Goal: Task Accomplishment & Management: Use online tool/utility

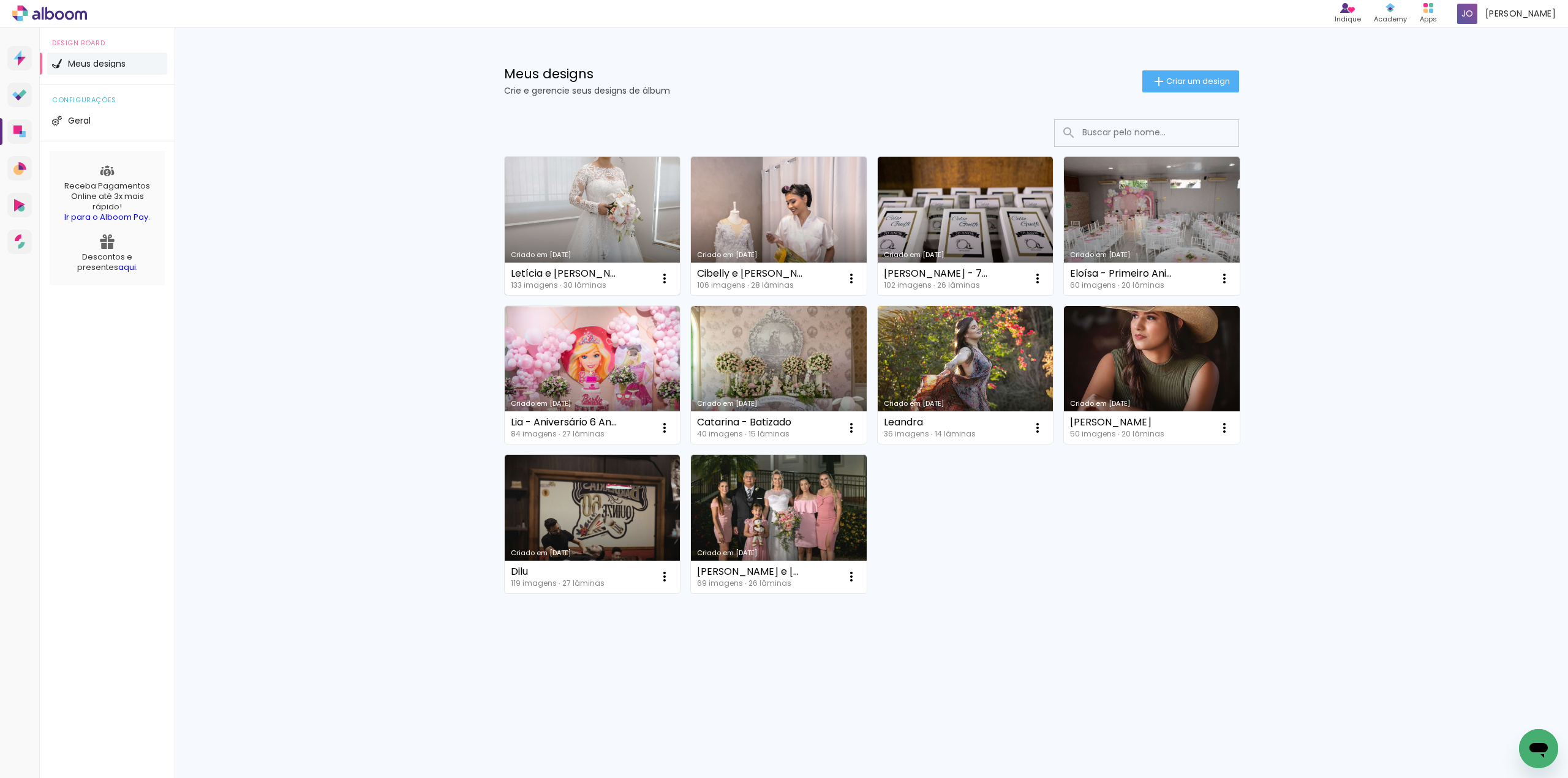
click at [591, 201] on link "Criado em [DATE]" at bounding box center [593, 226] width 176 height 138
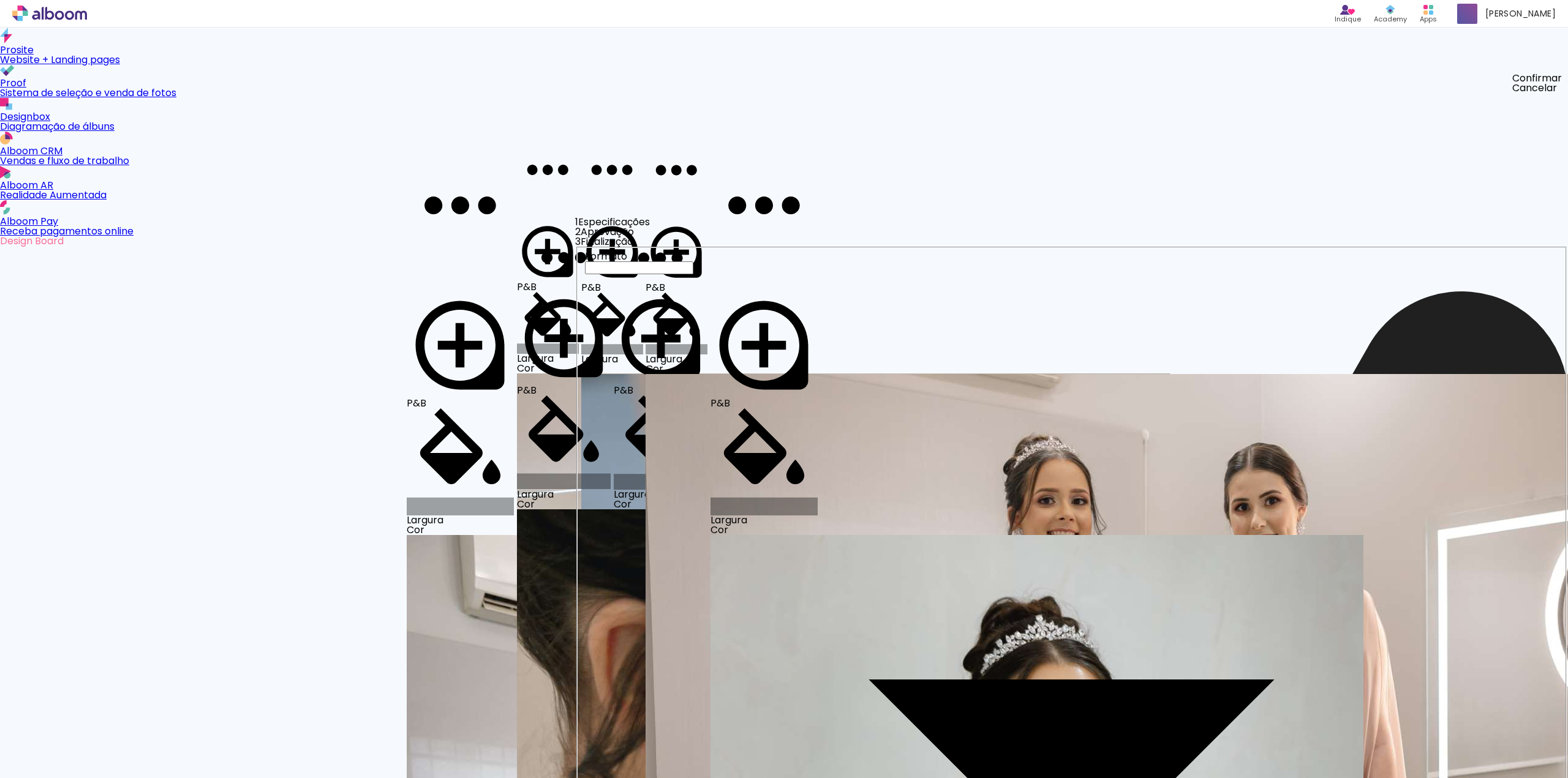
click at [0, 0] on slot "Concluir" at bounding box center [0, 0] width 0 height 0
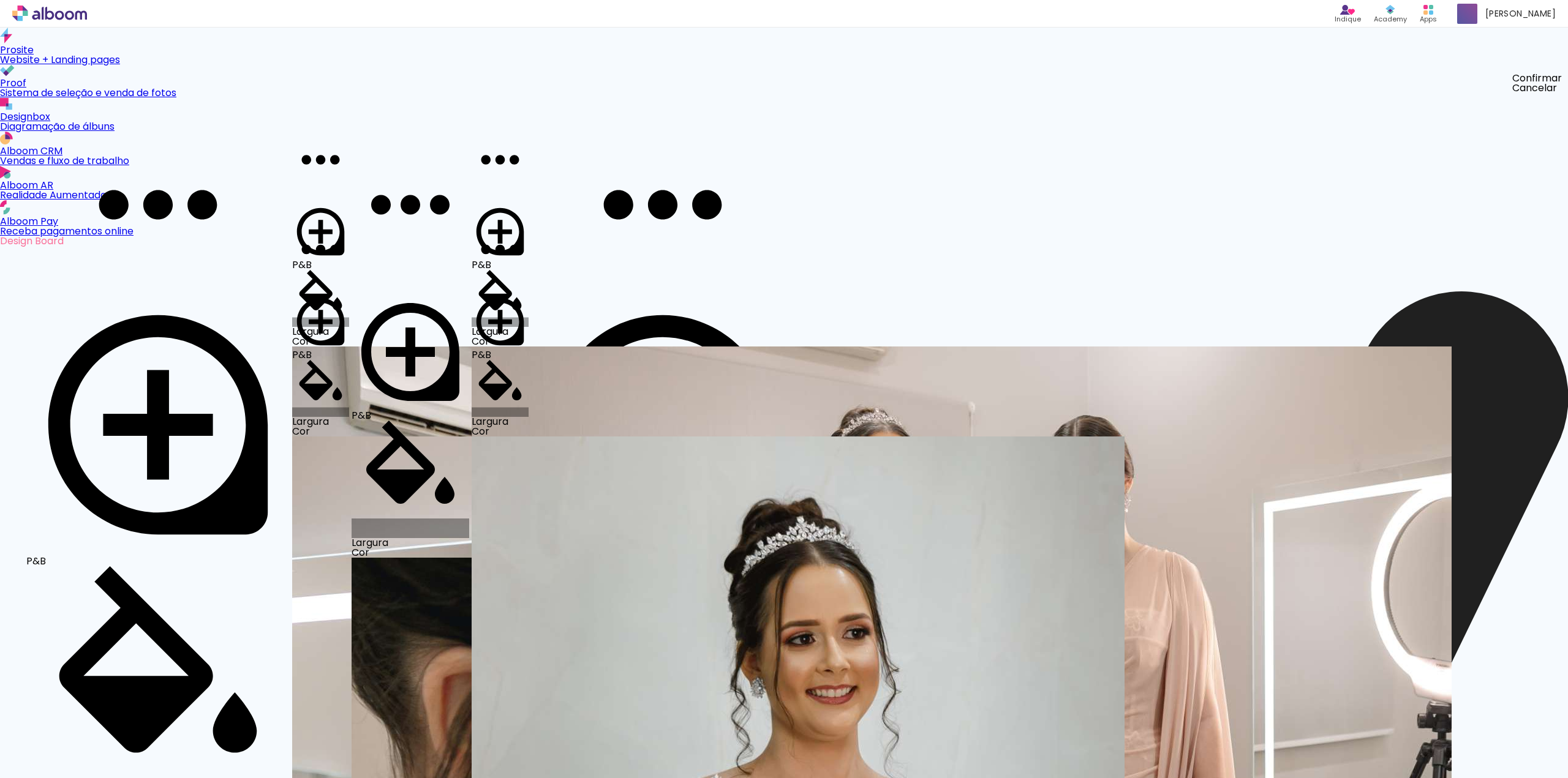
scroll to position [6441, 0]
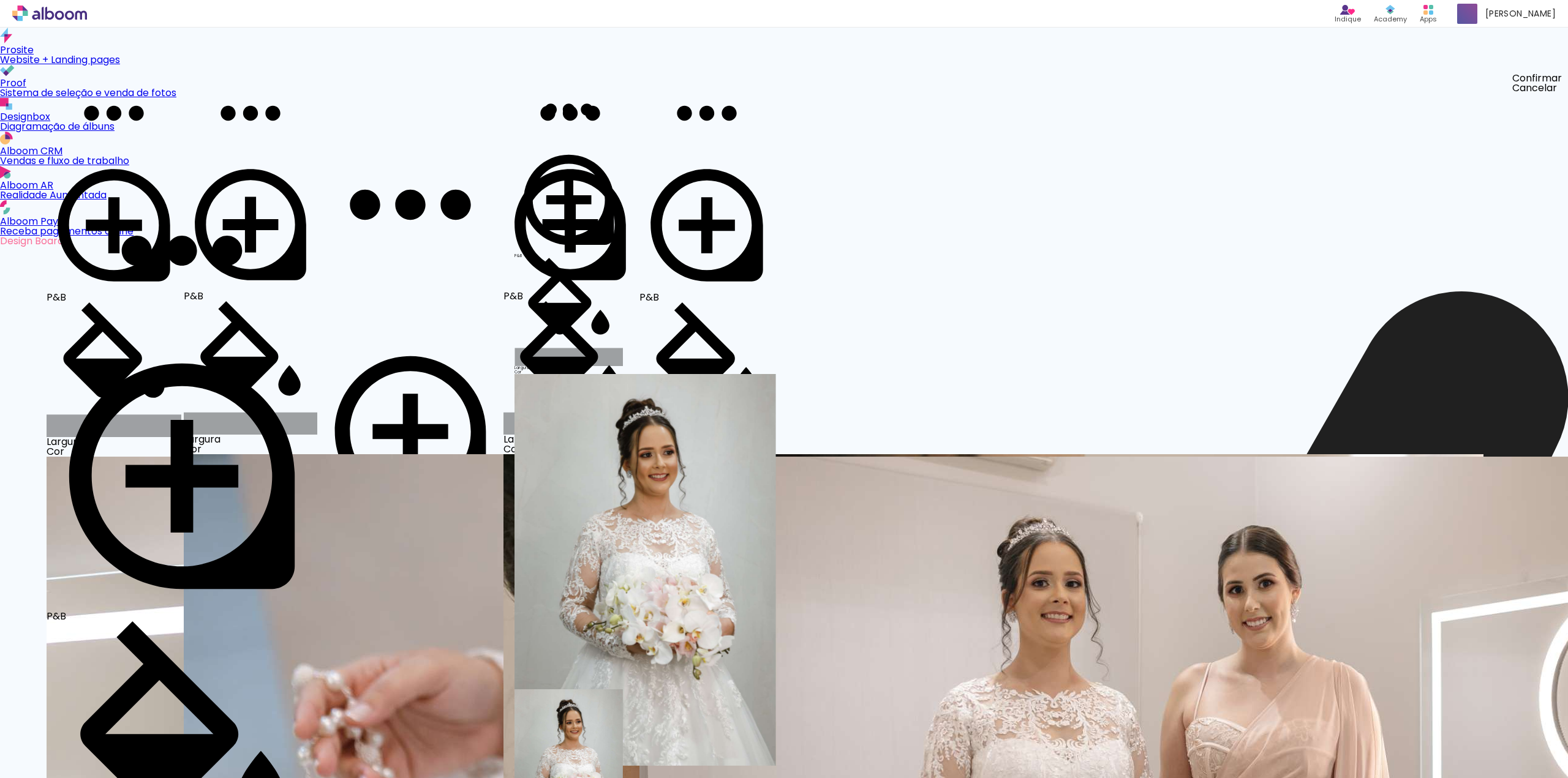
drag, startPoint x: 1035, startPoint y: 336, endPoint x: 936, endPoint y: 206, distance: 163.4
click at [0, 0] on slot at bounding box center [0, 0] width 0 height 0
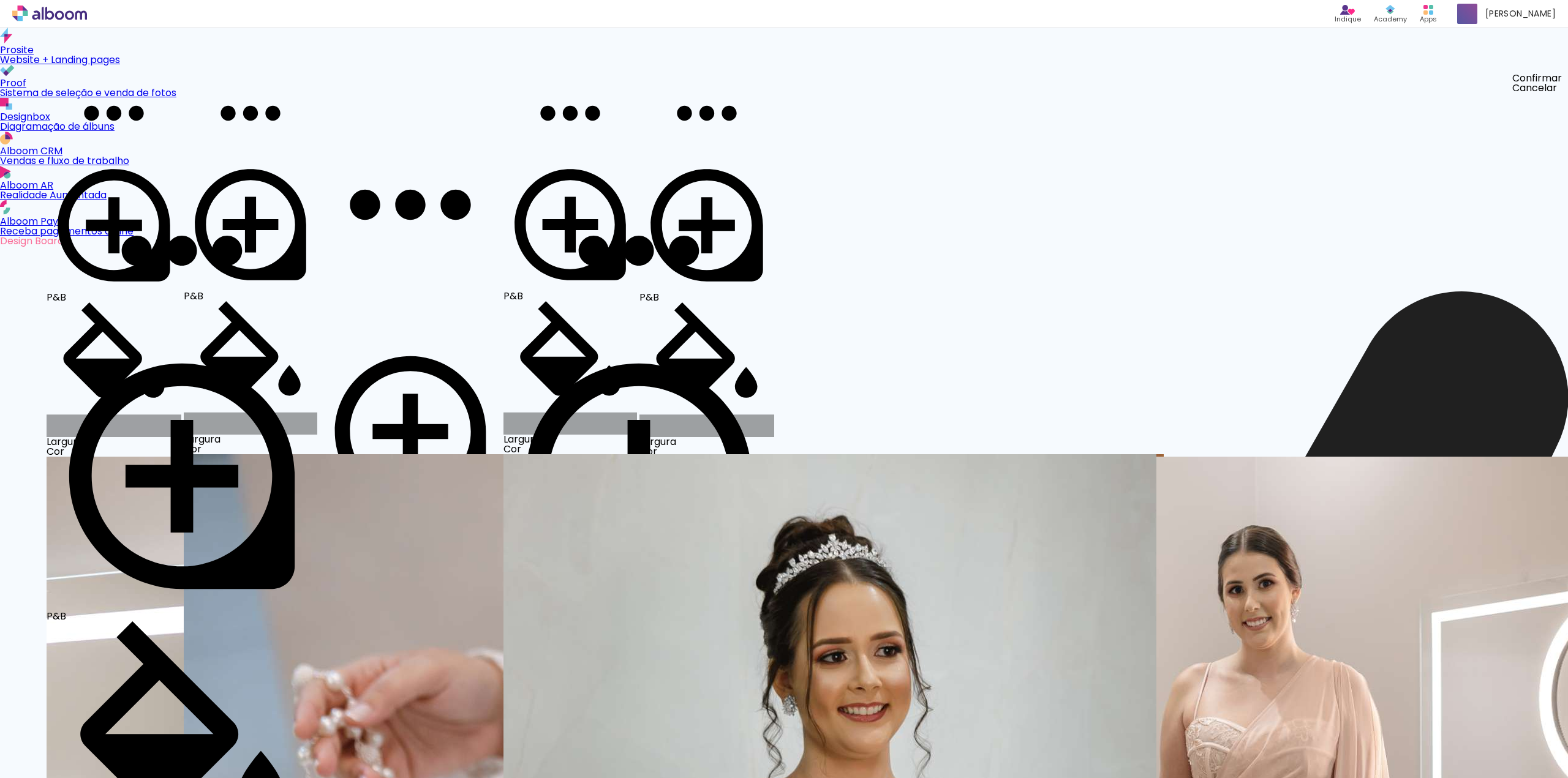
click at [637, 158] on quentale-photo at bounding box center [570, 113] width 134 height 89
drag, startPoint x: 953, startPoint y: 204, endPoint x: 957, endPoint y: 250, distance: 46.2
drag, startPoint x: 963, startPoint y: 228, endPoint x: 960, endPoint y: 171, distance: 57.1
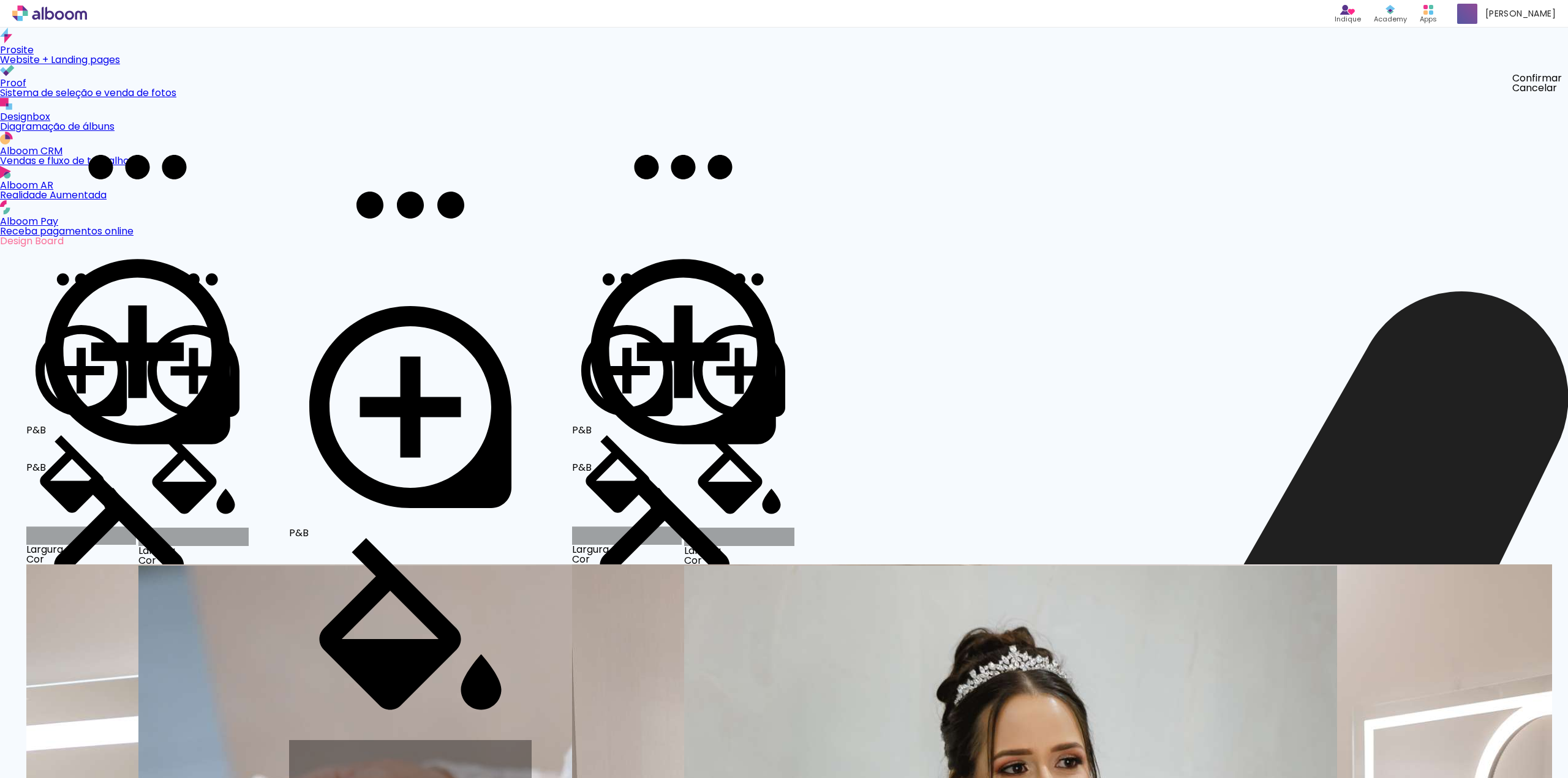
scroll to position [11560, 0]
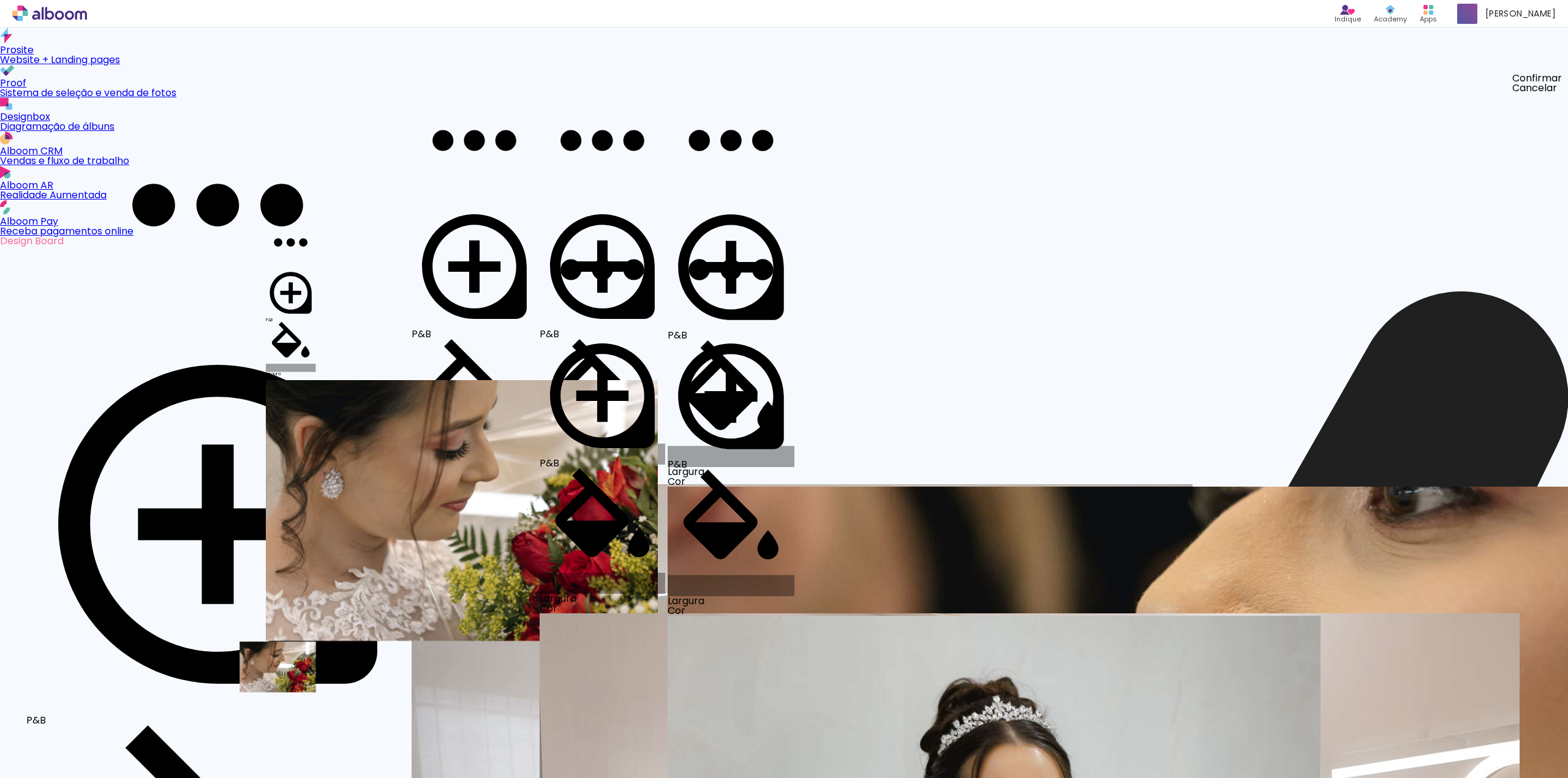
drag, startPoint x: 856, startPoint y: 381, endPoint x: 648, endPoint y: 336, distance: 212.8
click at [0, 0] on slot at bounding box center [0, 0] width 0 height 0
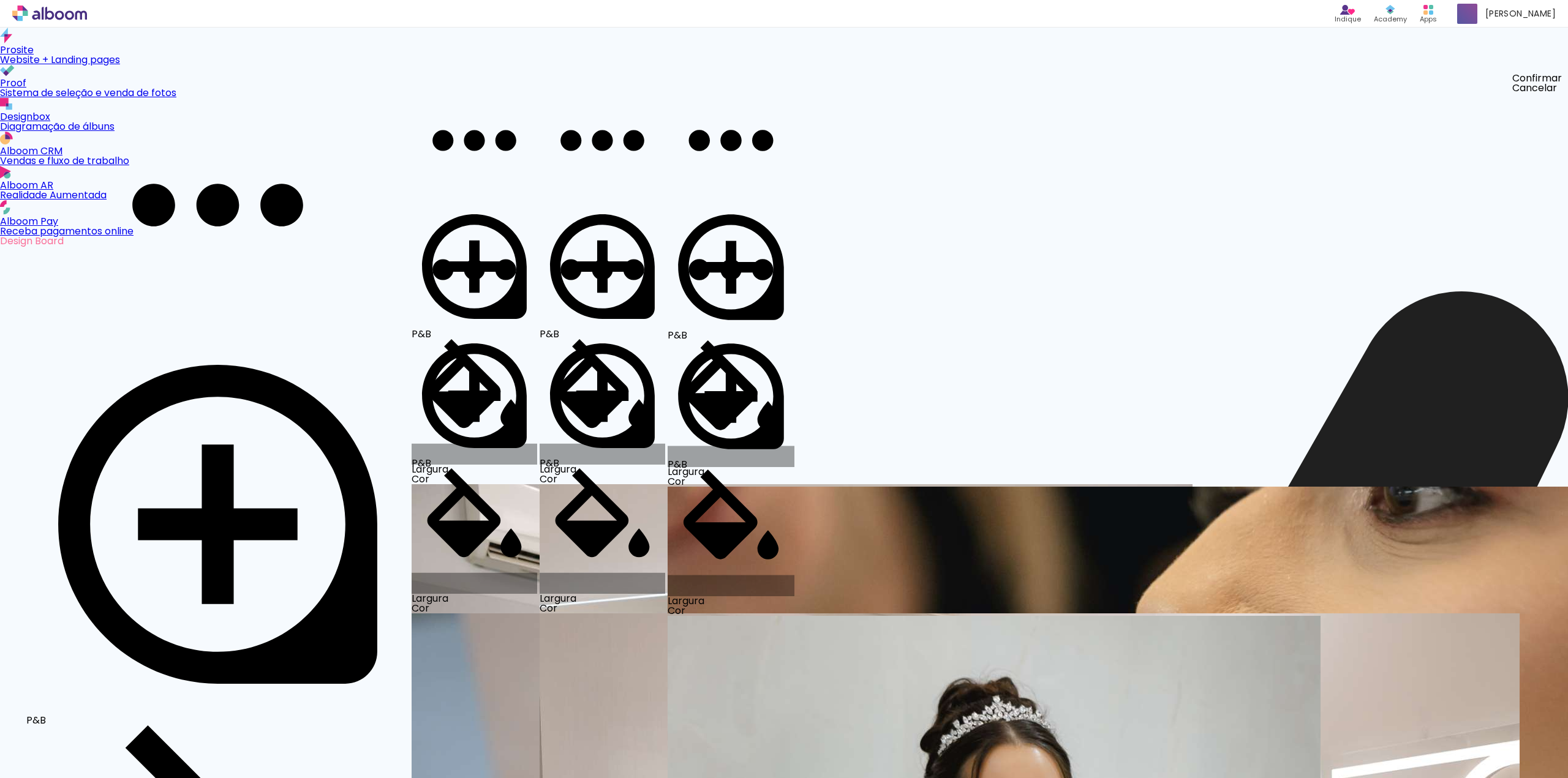
drag, startPoint x: 853, startPoint y: 368, endPoint x: 886, endPoint y: 365, distance: 33.1
click at [537, 204] on quentale-photo at bounding box center [474, 140] width 126 height 126
drag, startPoint x: 865, startPoint y: 236, endPoint x: 868, endPoint y: 248, distance: 12.4
click at [794, 333] on quentale-photo at bounding box center [731, 270] width 126 height 126
drag, startPoint x: 1107, startPoint y: 357, endPoint x: 1111, endPoint y: 381, distance: 24.3
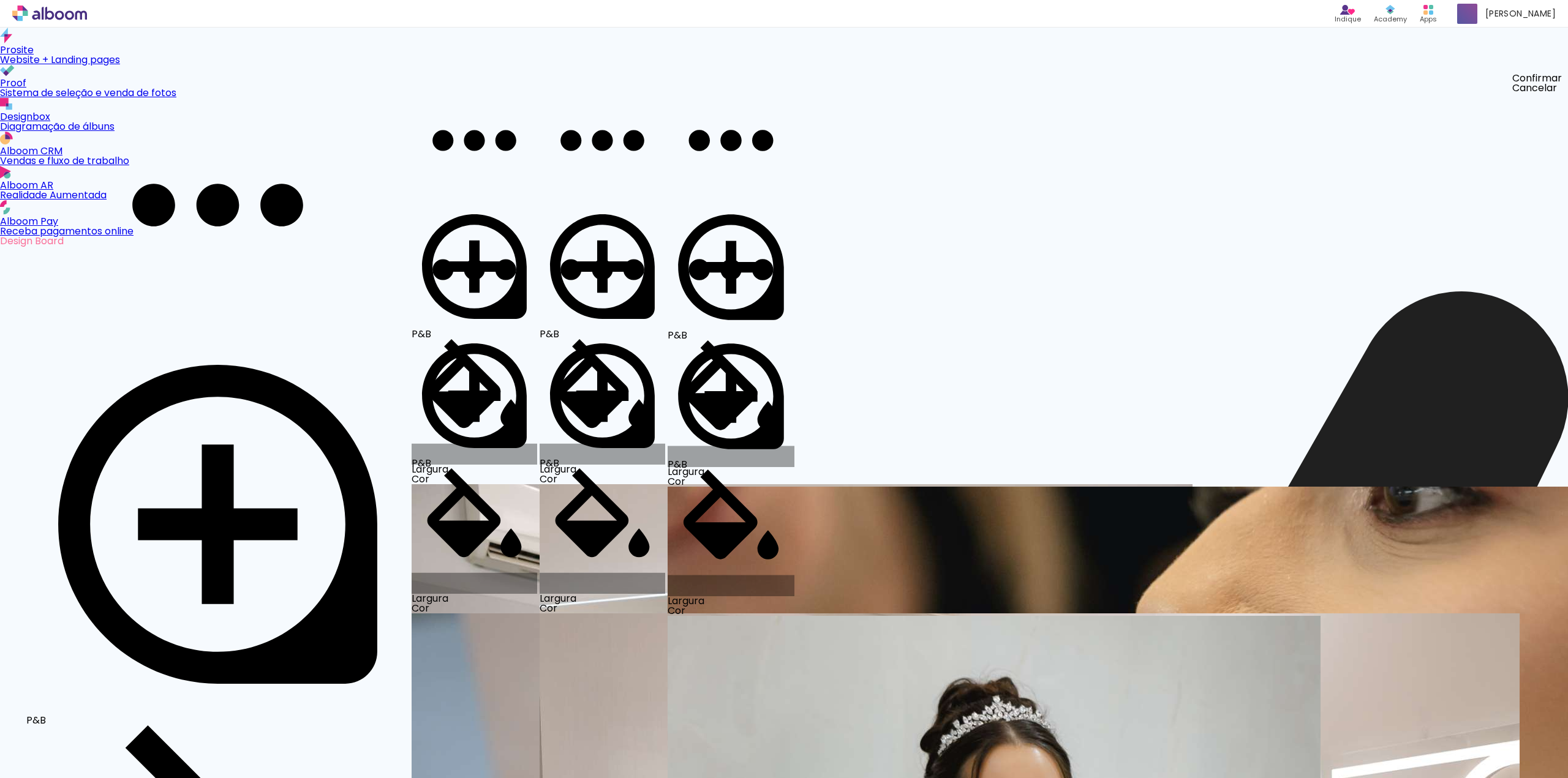
click at [409, 301] on quentale-photo at bounding box center [217, 205] width 383 height 256
click at [537, 204] on quentale-photo at bounding box center [474, 140] width 126 height 126
click at [665, 204] on quentale-photo at bounding box center [602, 140] width 126 height 126
click at [794, 204] on quentale-photo at bounding box center [731, 140] width 126 height 126
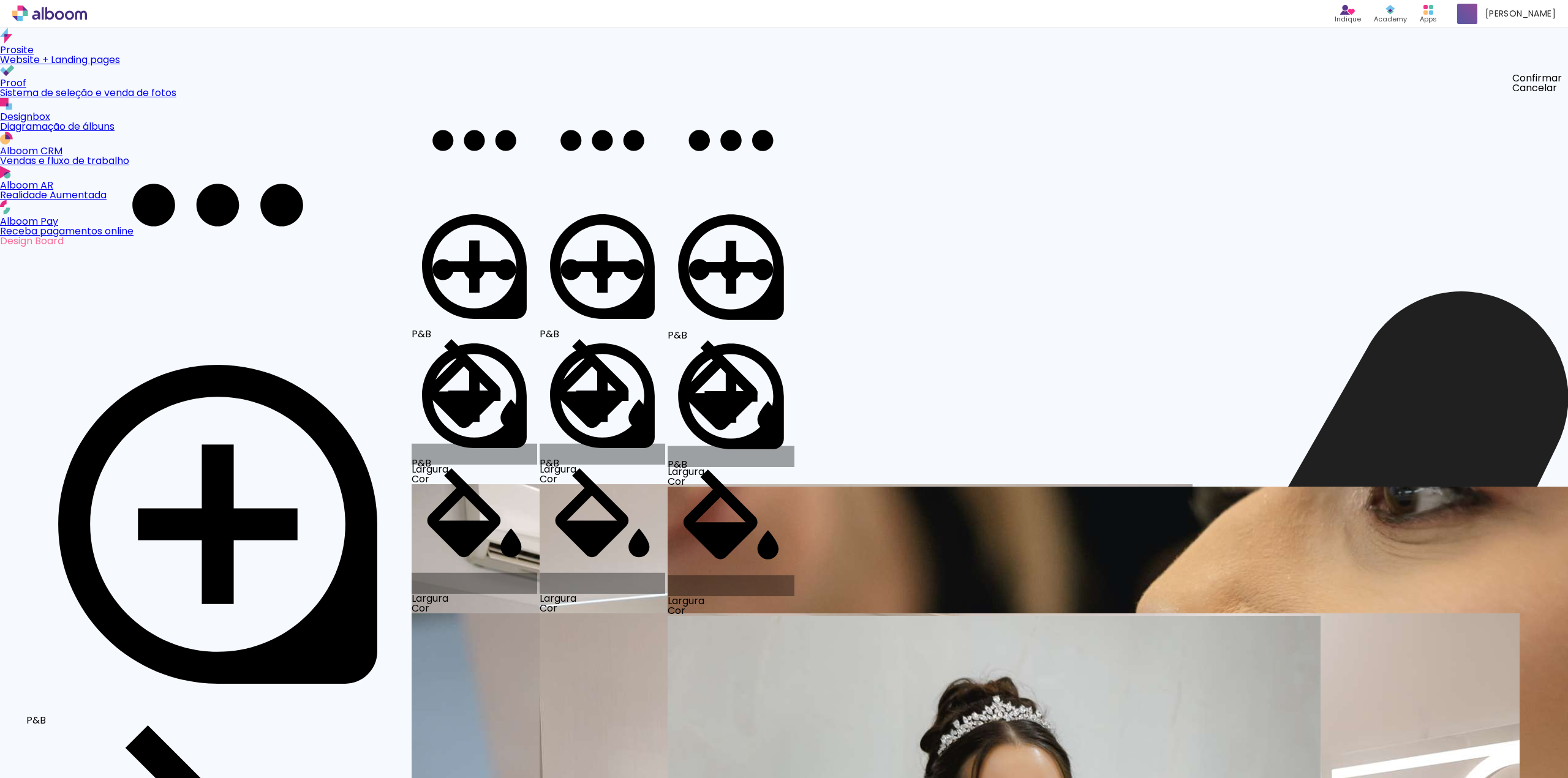
drag, startPoint x: 400, startPoint y: 176, endPoint x: 746, endPoint y: 214, distance: 348.1
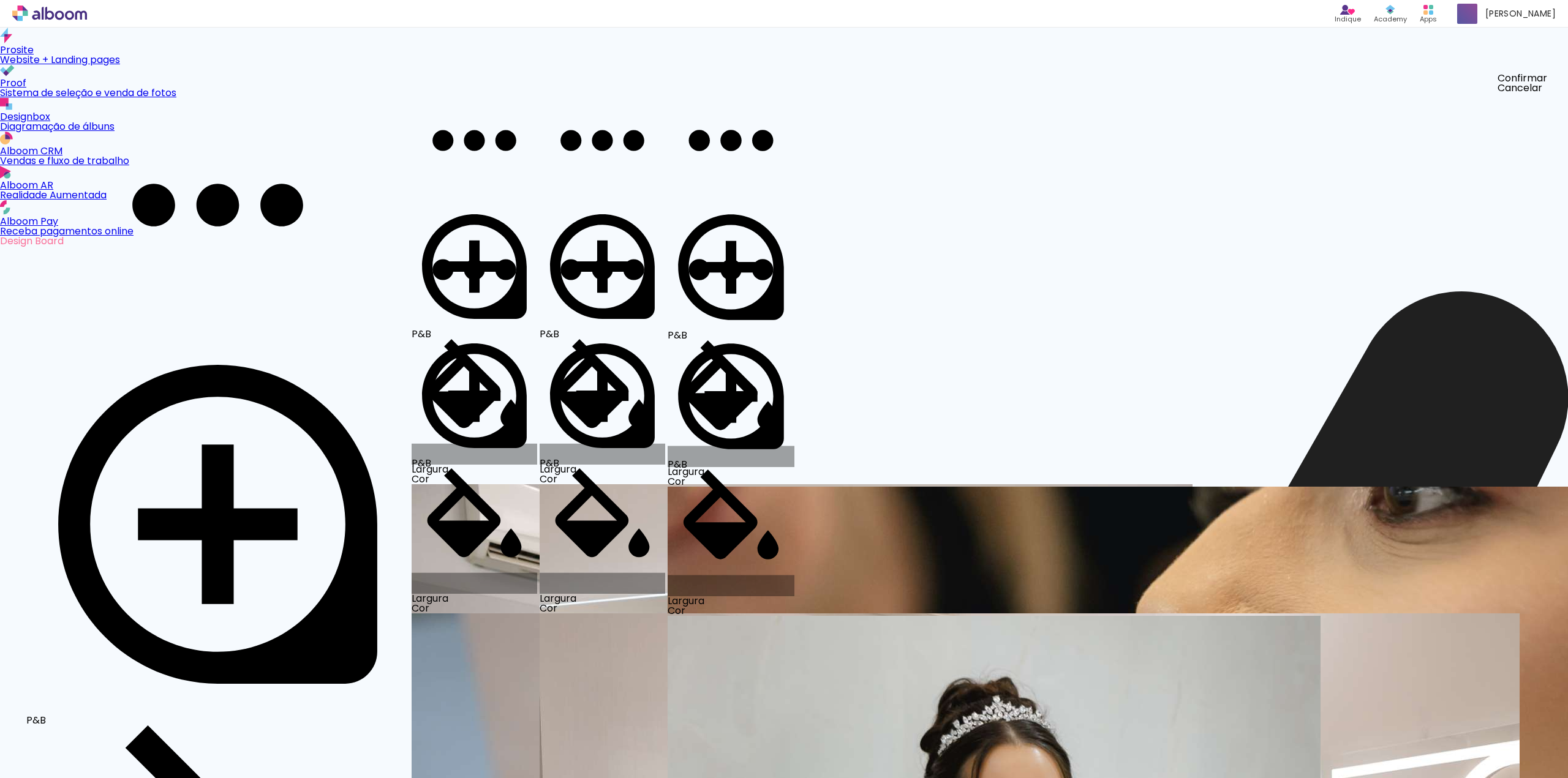
click at [0, 0] on slot "Cancelar" at bounding box center [0, 0] width 0 height 0
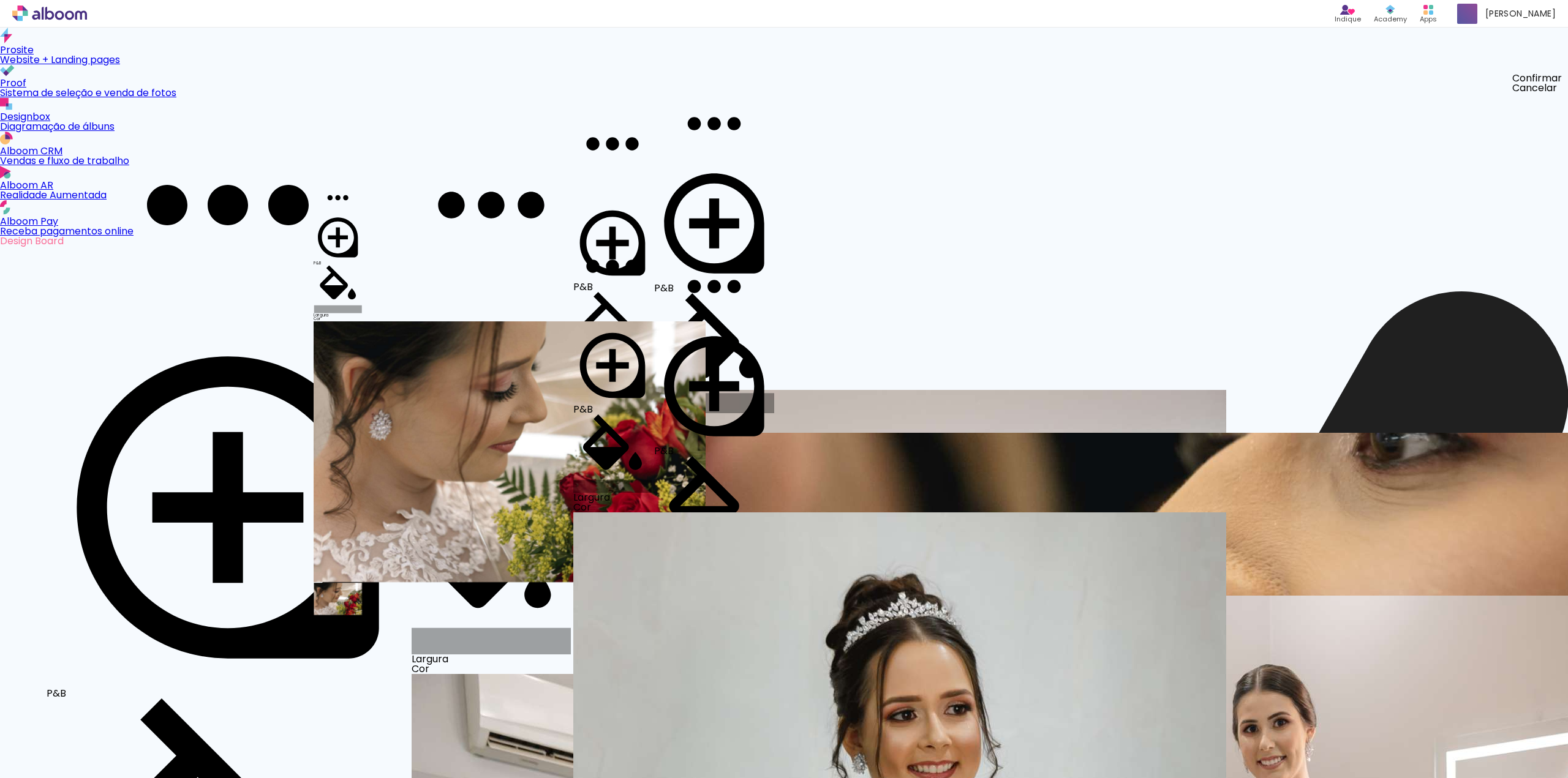
drag, startPoint x: 1080, startPoint y: 292, endPoint x: 707, endPoint y: 295, distance: 373.0
click at [0, 0] on slot at bounding box center [0, 0] width 0 height 0
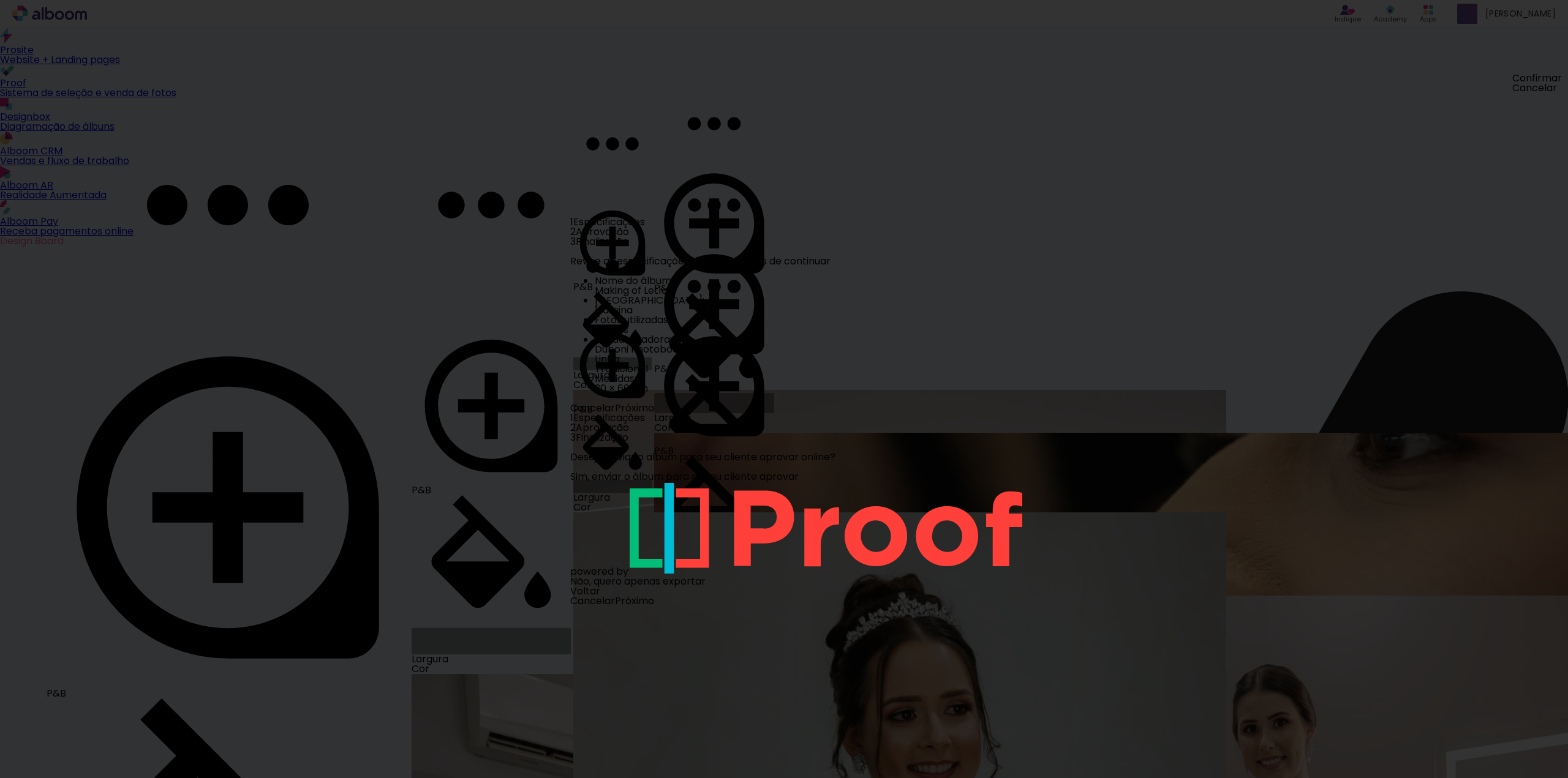
click at [0, 0] on slot "Próximo" at bounding box center [0, 0] width 0 height 0
type input "Alta, 300 DPI"
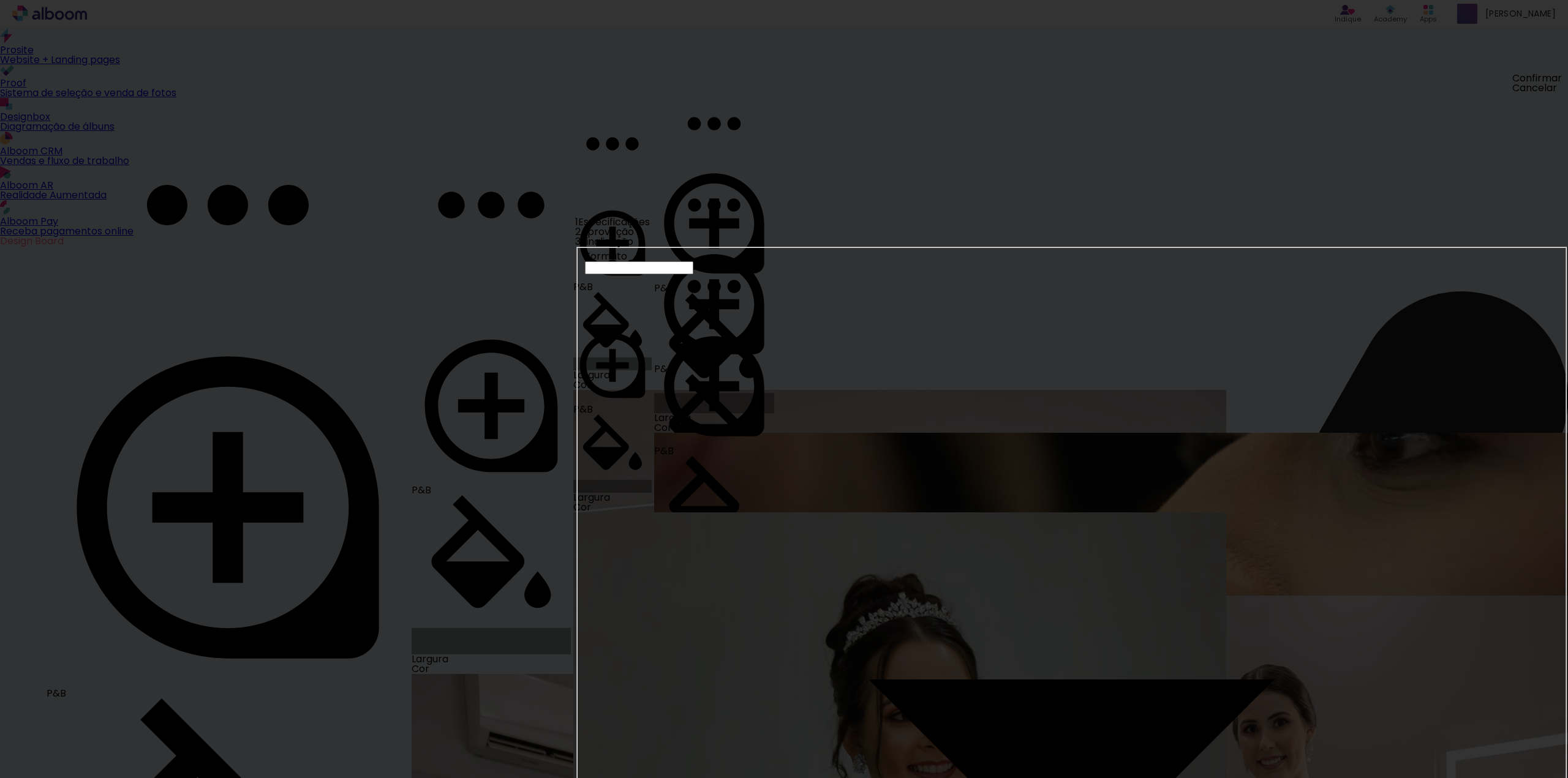
click at [0, 0] on slot "Exportar" at bounding box center [0, 0] width 0 height 0
